Goal: Find specific page/section

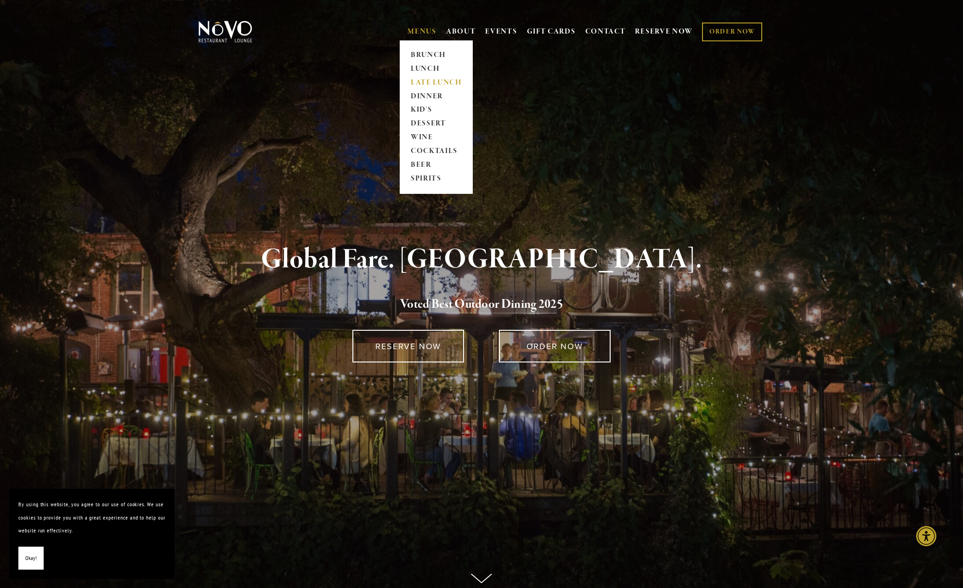
click at [438, 78] on link "LATE LUNCH" at bounding box center [435, 83] width 57 height 14
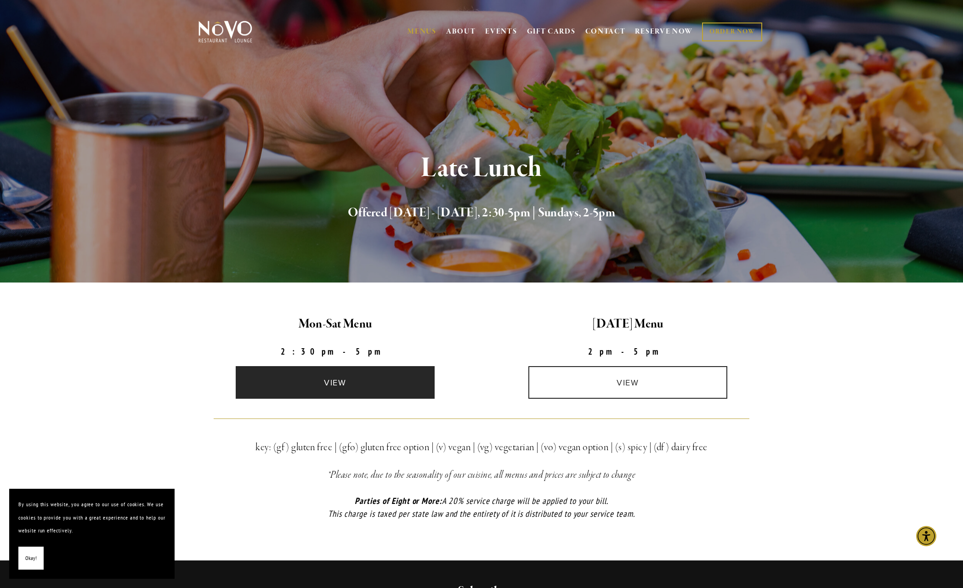
click at [368, 392] on link "view" at bounding box center [335, 382] width 199 height 33
click at [322, 383] on link "view" at bounding box center [335, 382] width 199 height 33
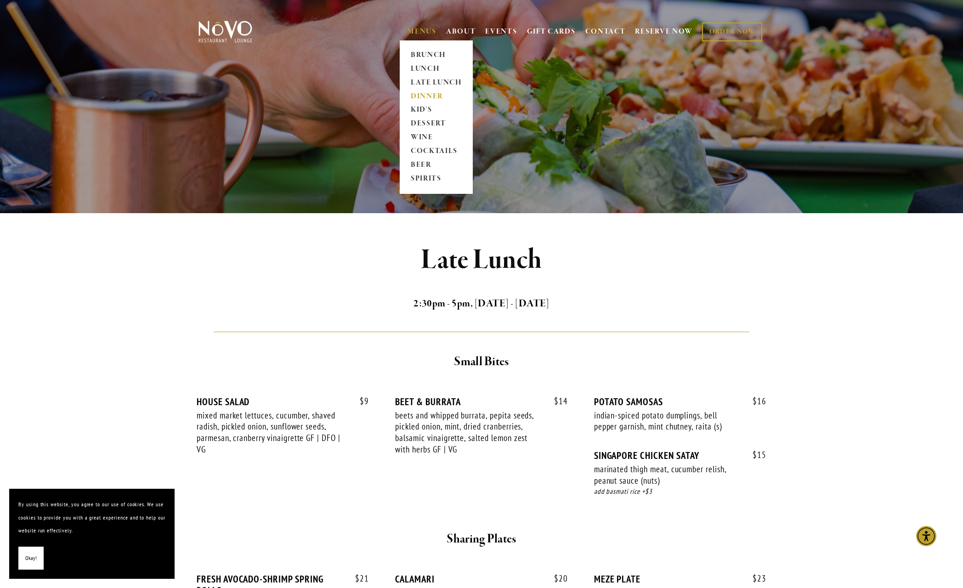
click at [430, 96] on link "DINNER" at bounding box center [435, 97] width 57 height 14
